Goal: Task Accomplishment & Management: Complete application form

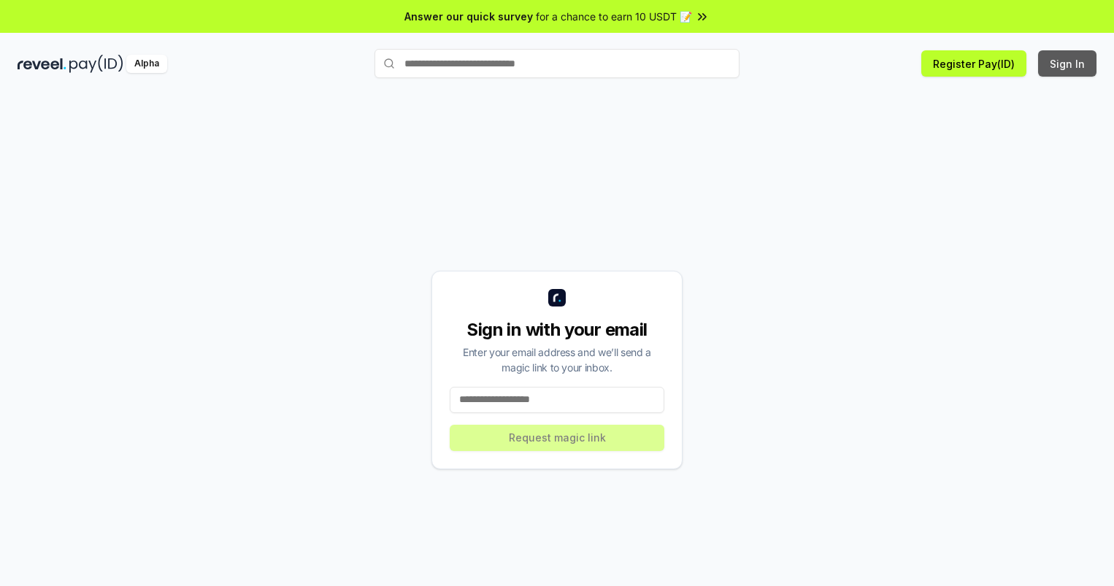
click at [1068, 64] on button "Sign In" at bounding box center [1067, 63] width 58 height 26
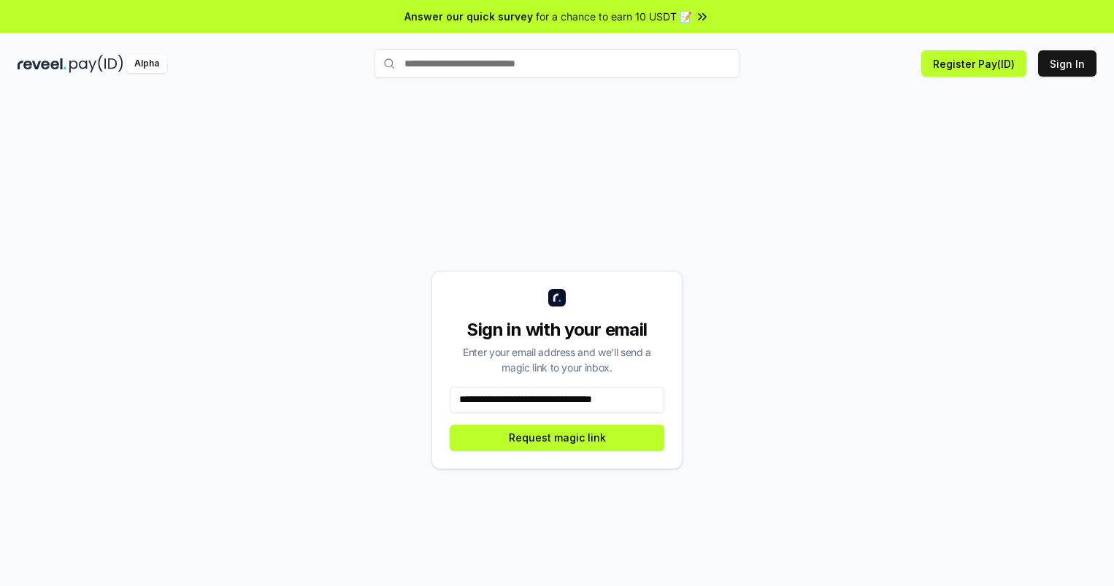
scroll to position [0, 7]
type input "**********"
click at [557, 437] on button "Request magic link" at bounding box center [557, 438] width 215 height 26
